Goal: Task Accomplishment & Management: Use online tool/utility

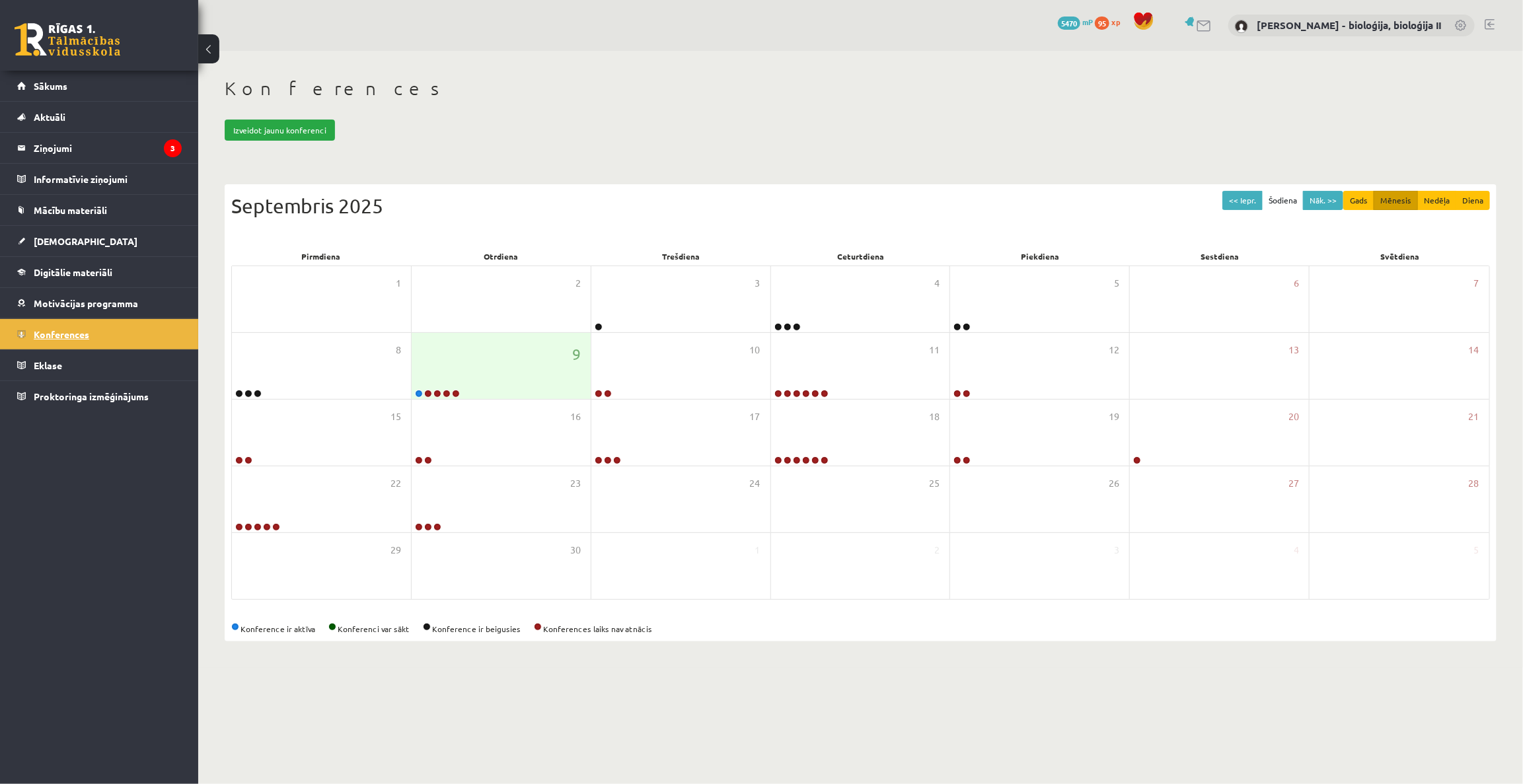
click at [71, 334] on span "Konferences" at bounding box center [61, 334] width 55 height 12
click at [438, 393] on link at bounding box center [437, 393] width 8 height 8
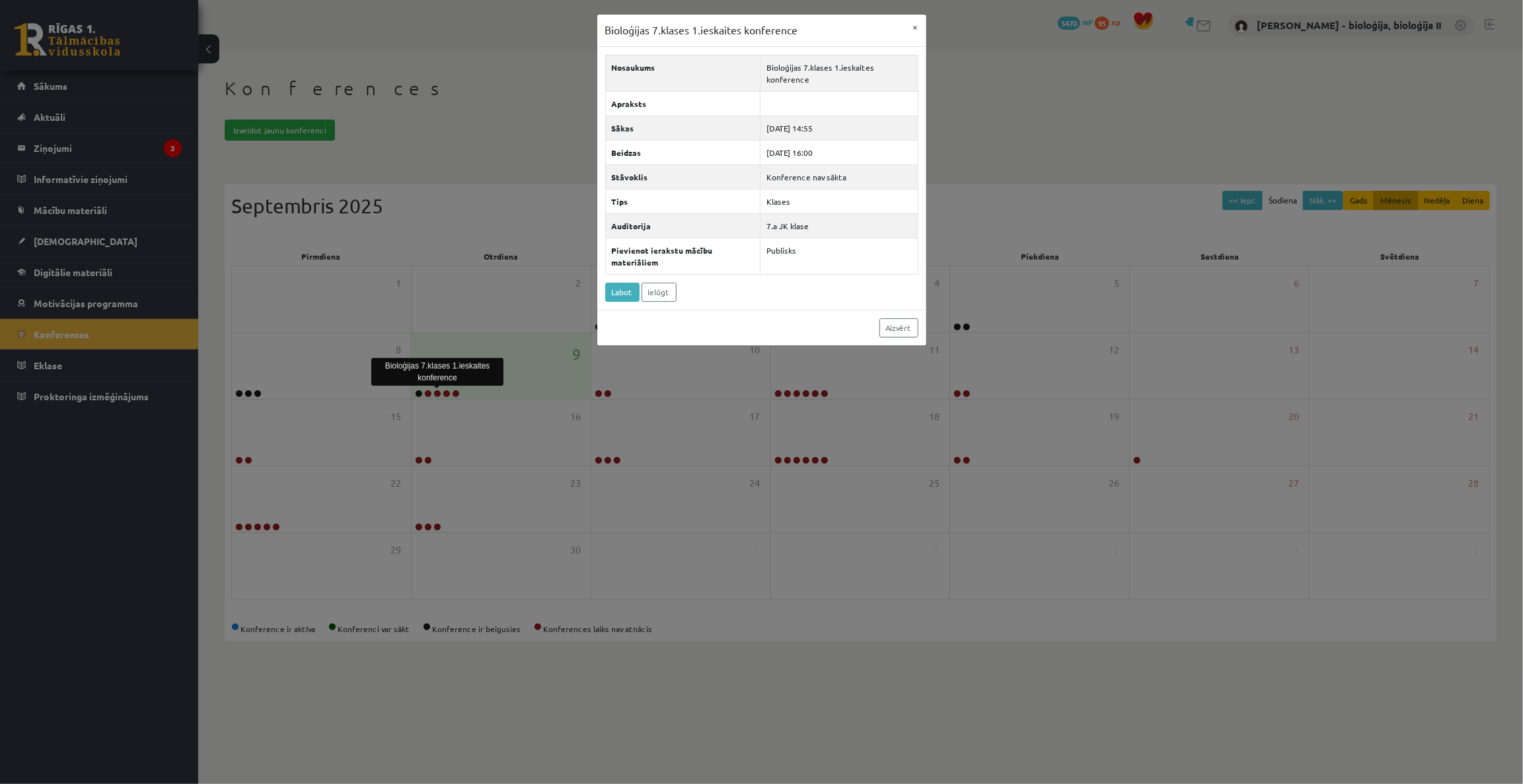
click at [501, 145] on div "Bioloģijas 7.klases 1.ieskaites konference × Nosaukums Bioloģijas 7.klases 1.ie…" at bounding box center [762, 392] width 1523 height 784
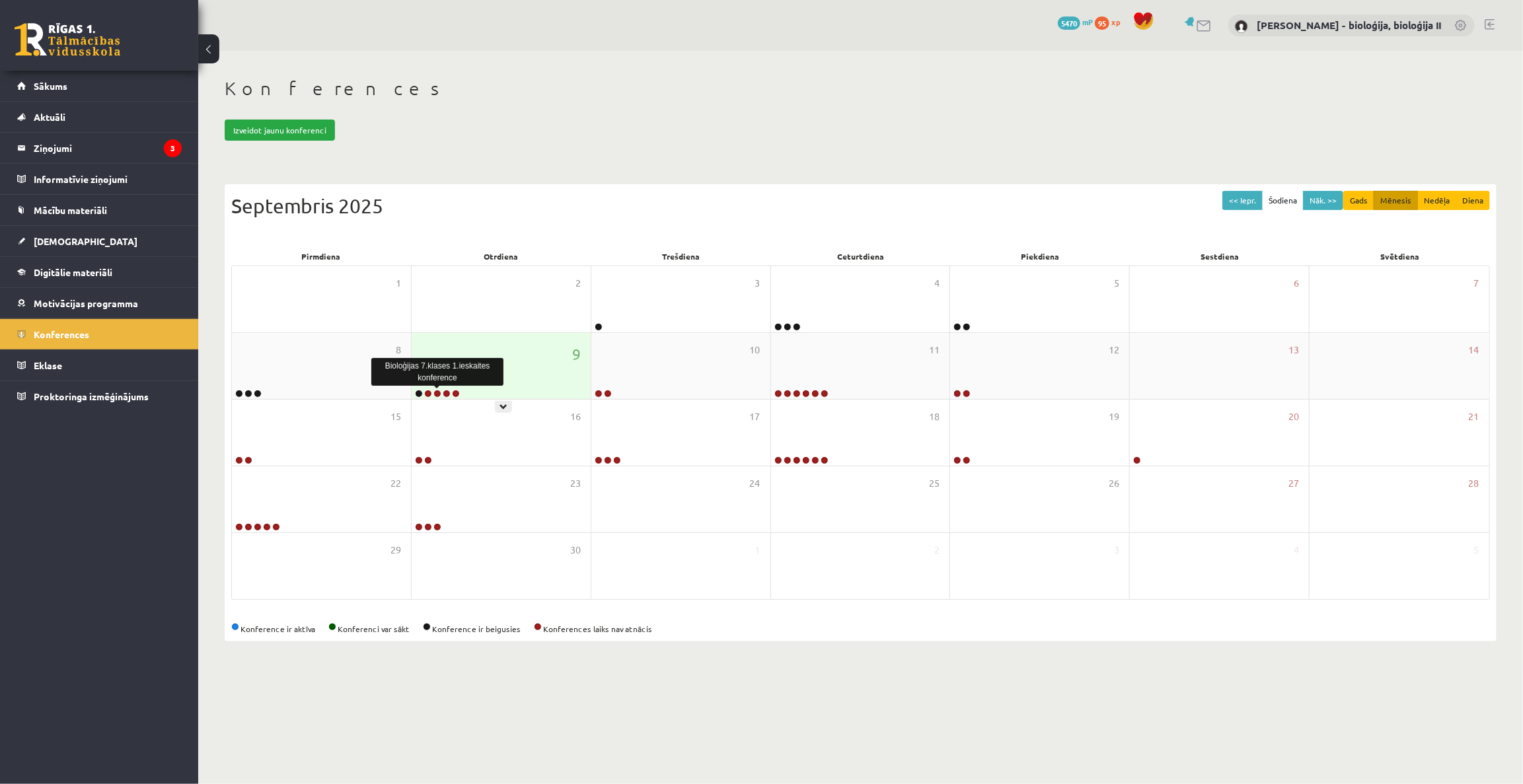
click at [438, 393] on link at bounding box center [437, 393] width 8 height 8
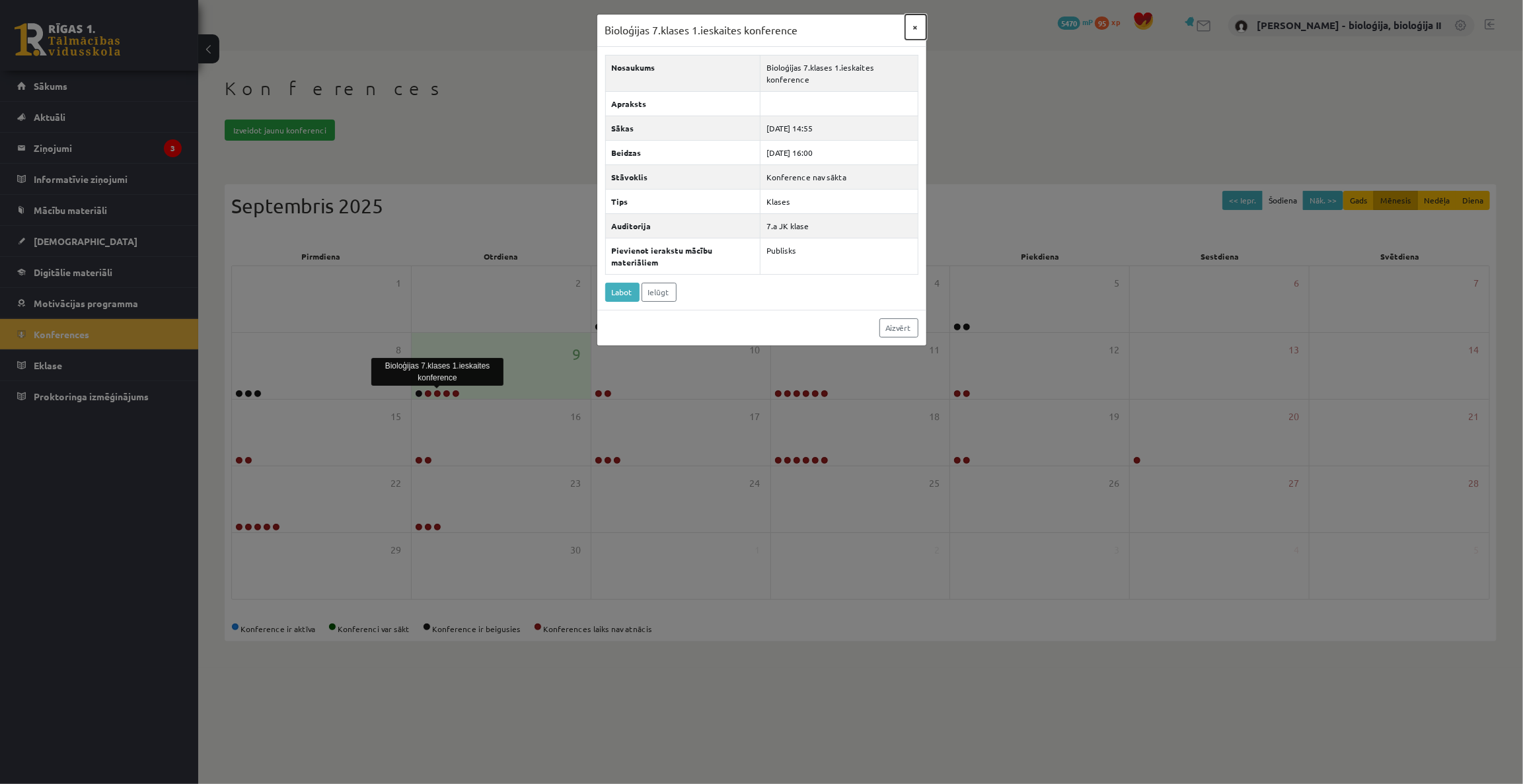
click at [916, 28] on button "×" at bounding box center [916, 27] width 21 height 25
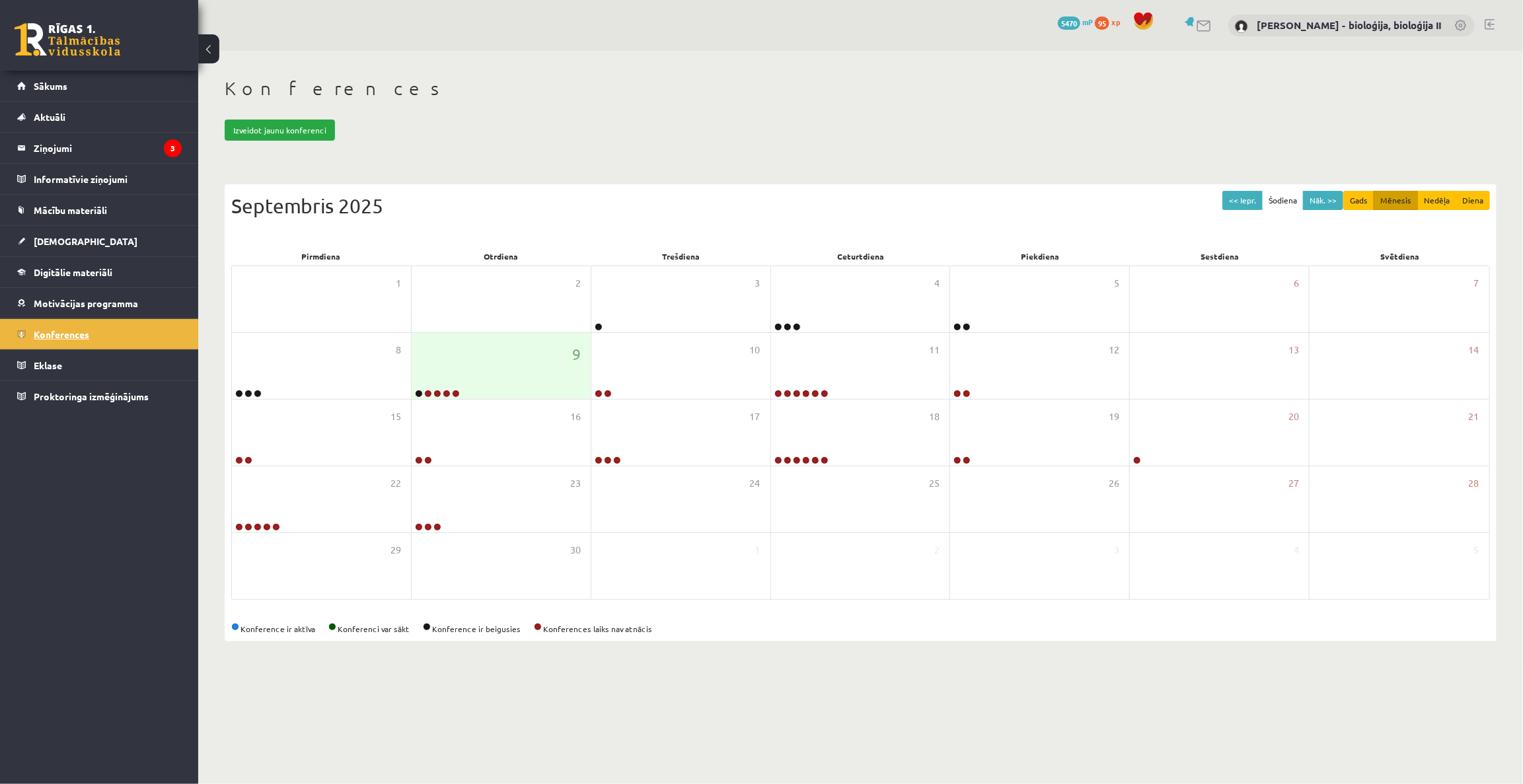
click at [53, 335] on span "Konferences" at bounding box center [61, 334] width 55 height 12
click at [1334, 732] on body "0 Dāvanas 5470 mP 95 xp Elza Saulīte - bioloģija, bioloģija II Sākums Aktuāli K…" at bounding box center [762, 392] width 1523 height 784
click at [439, 392] on link at bounding box center [437, 393] width 8 height 8
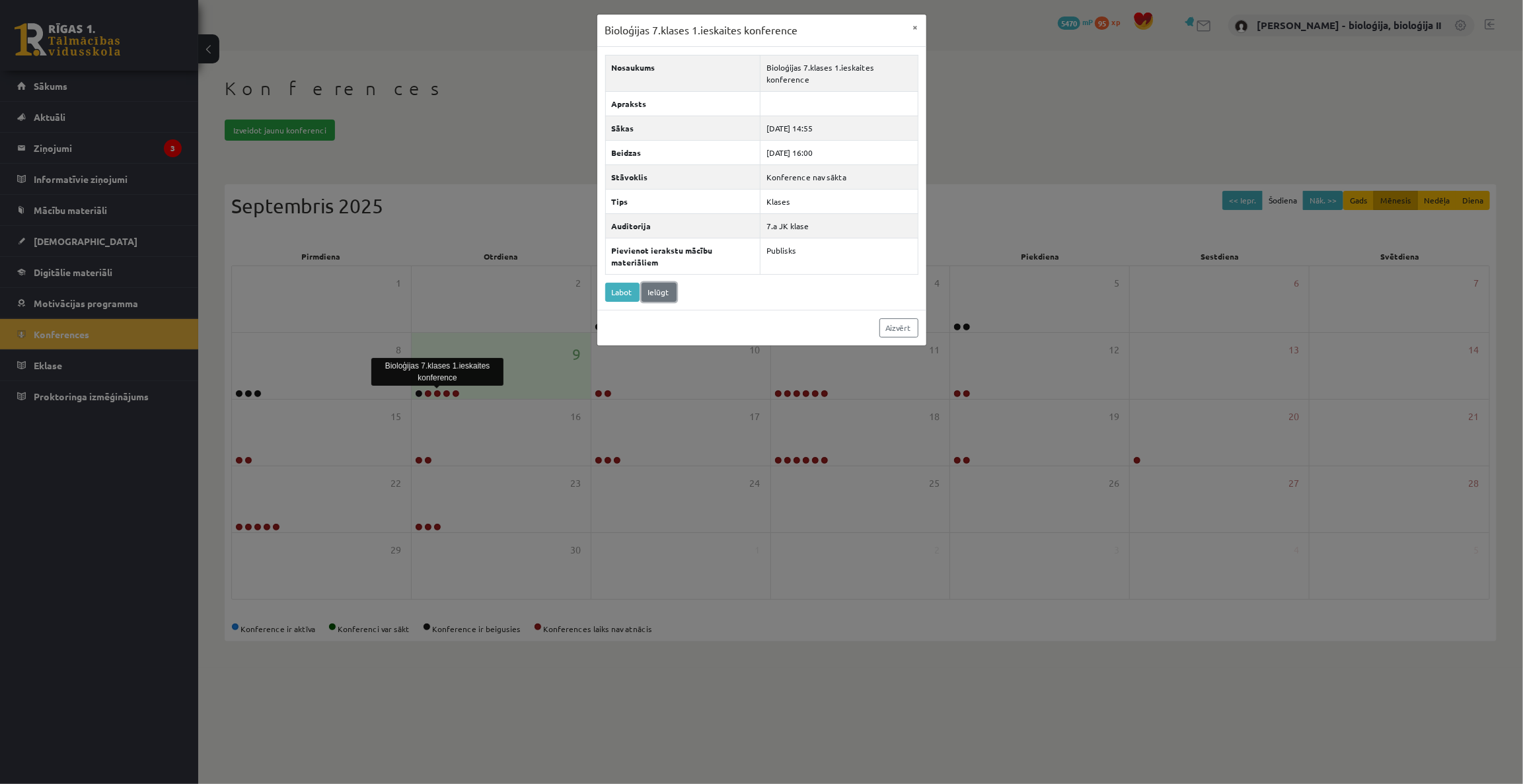
click at [662, 296] on link "Ielūgt" at bounding box center [659, 292] width 35 height 19
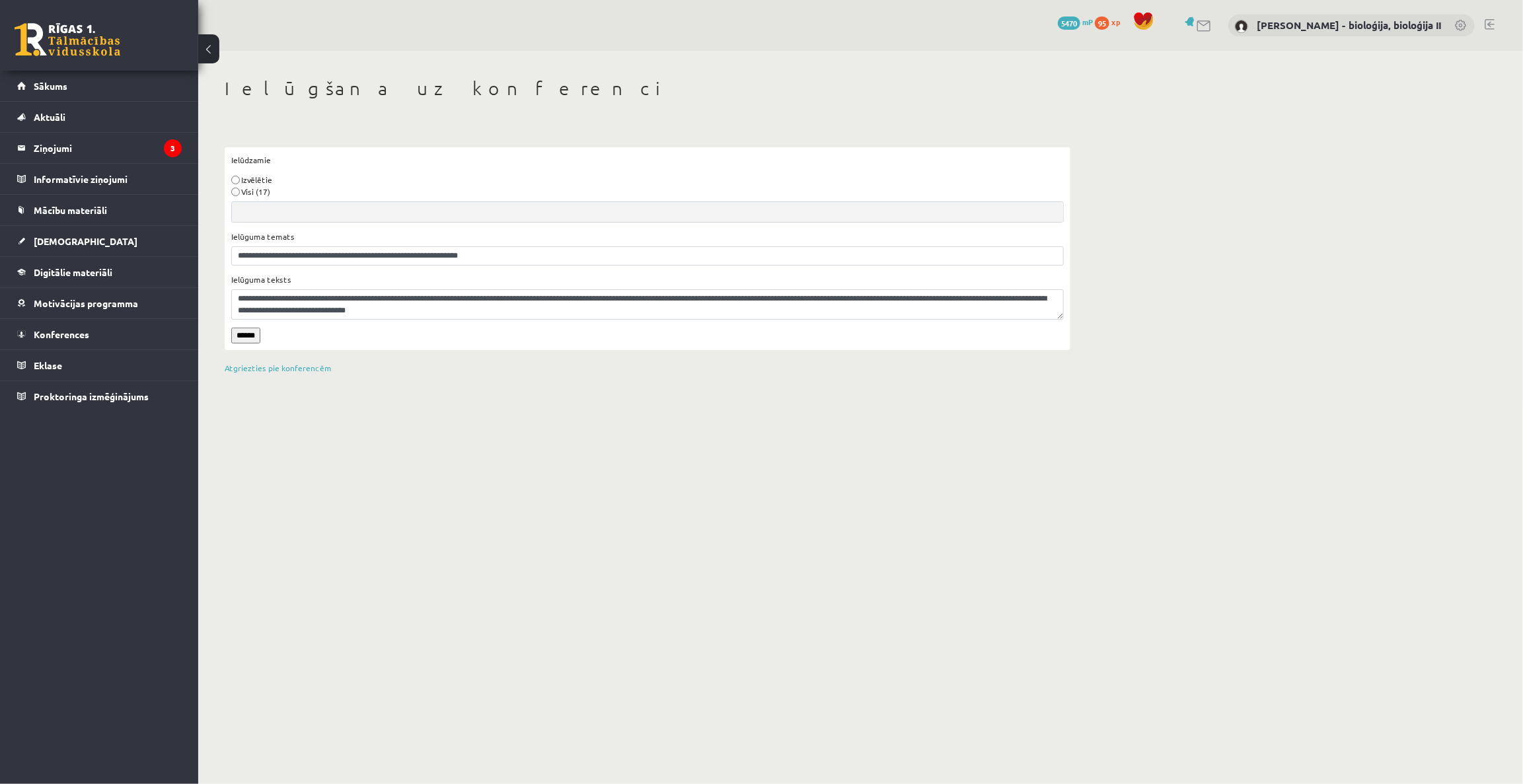
click at [254, 340] on input "******" at bounding box center [246, 335] width 29 height 15
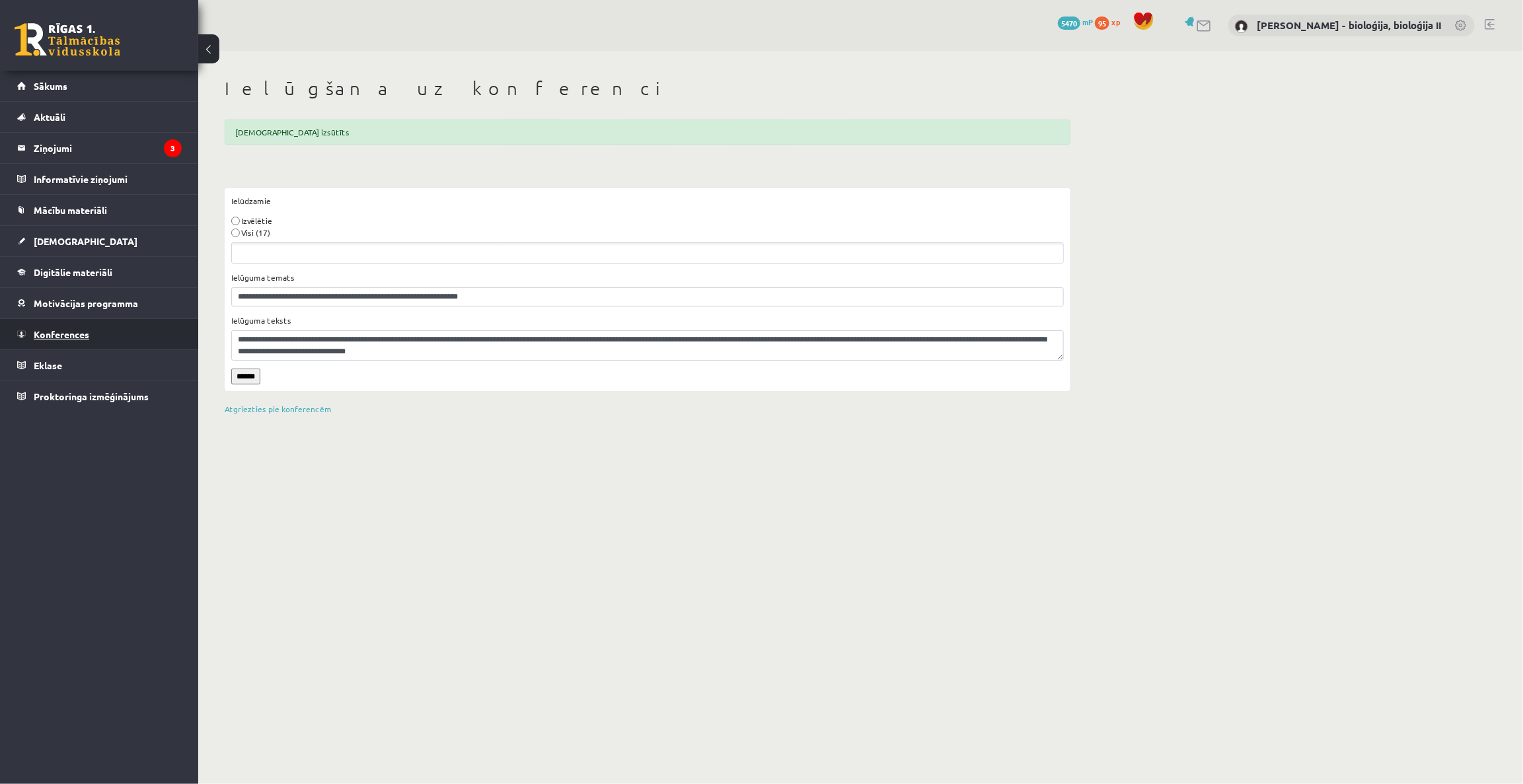
click at [60, 326] on link "Konferences" at bounding box center [100, 334] width 165 height 31
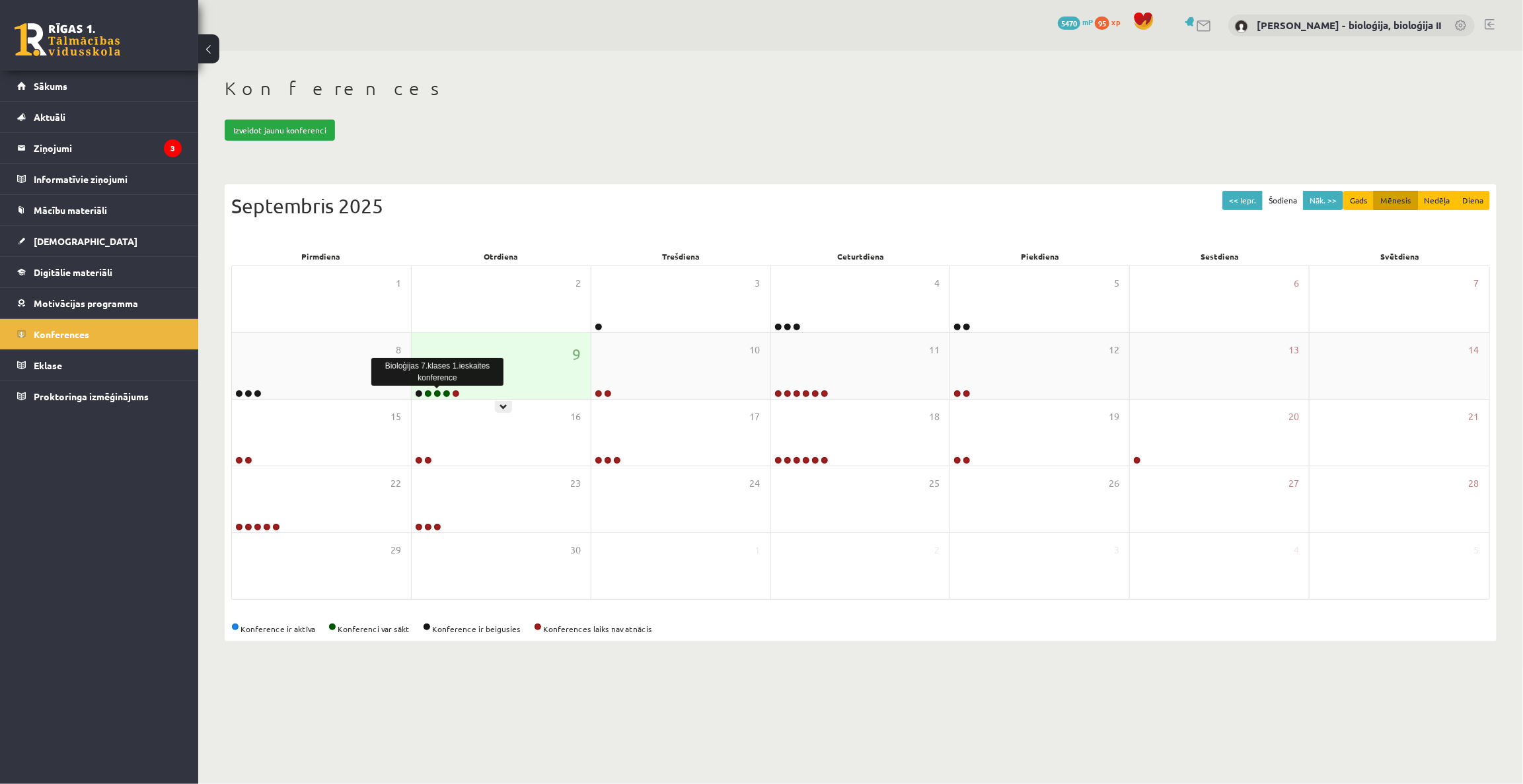
click at [438, 392] on link at bounding box center [437, 393] width 8 height 8
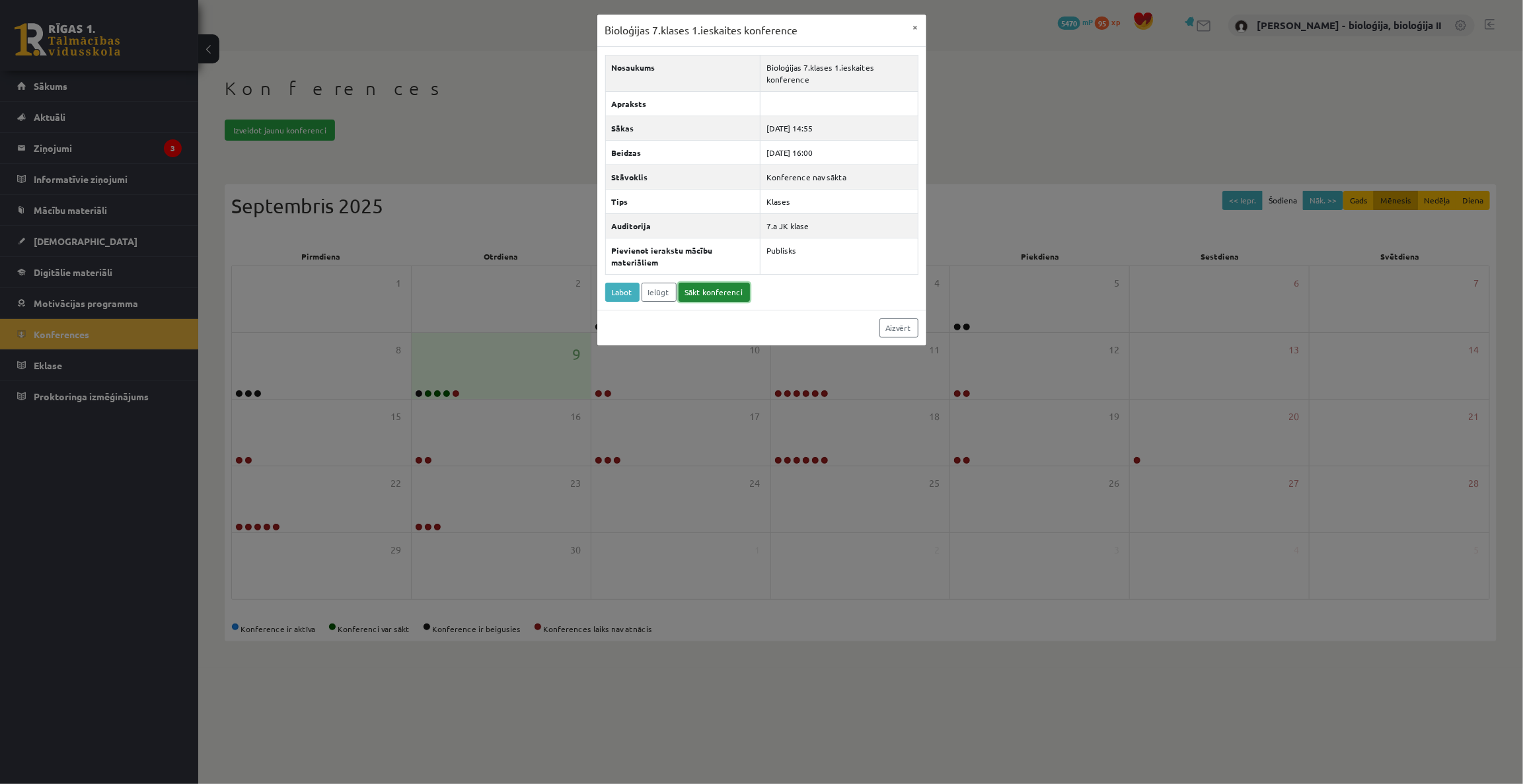
click at [724, 286] on link "Sākt konferenci" at bounding box center [714, 292] width 72 height 19
